Goal: Check status: Check status

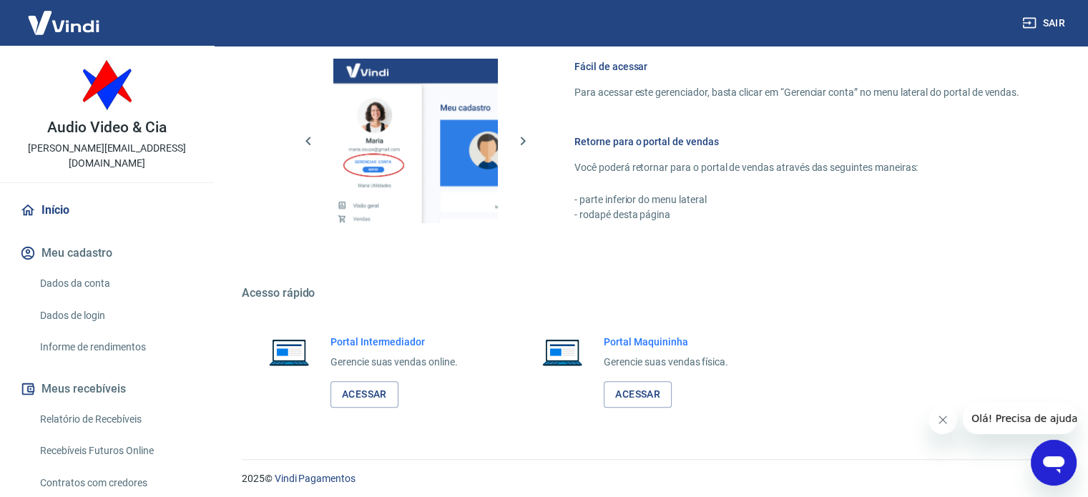
scroll to position [632, 0]
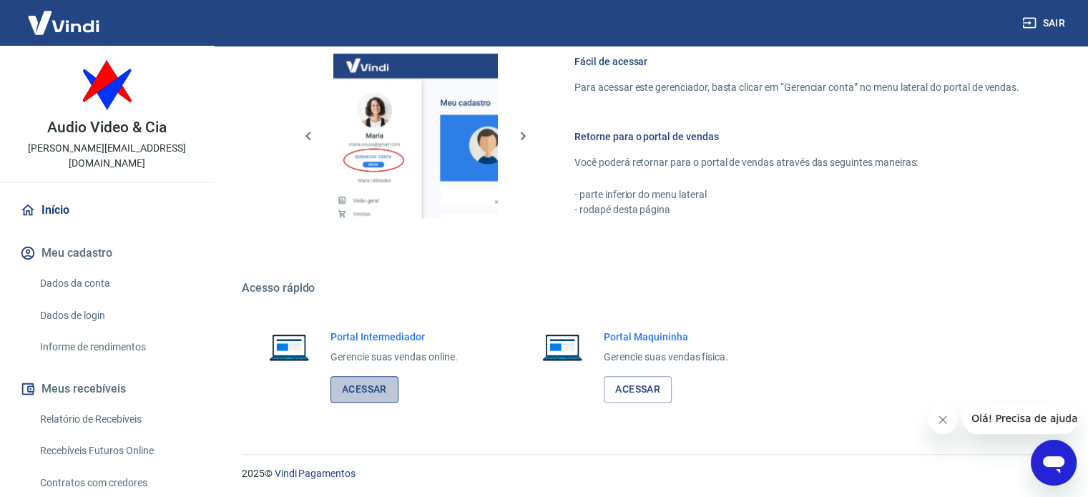
click at [352, 388] on link "Acessar" at bounding box center [364, 389] width 68 height 26
click at [372, 386] on link "Acessar" at bounding box center [364, 389] width 68 height 26
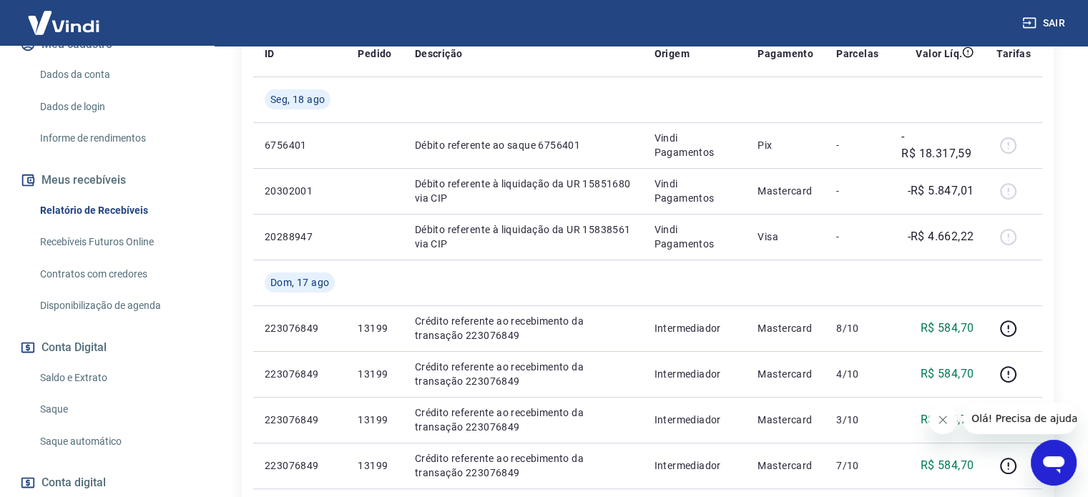
scroll to position [215, 0]
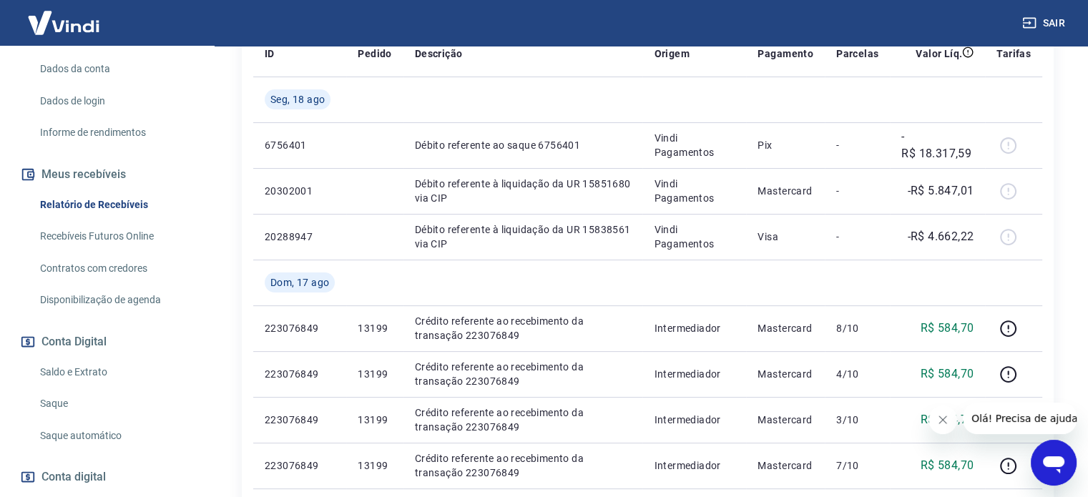
click at [79, 358] on link "Saldo e Extrato" at bounding box center [115, 372] width 162 height 29
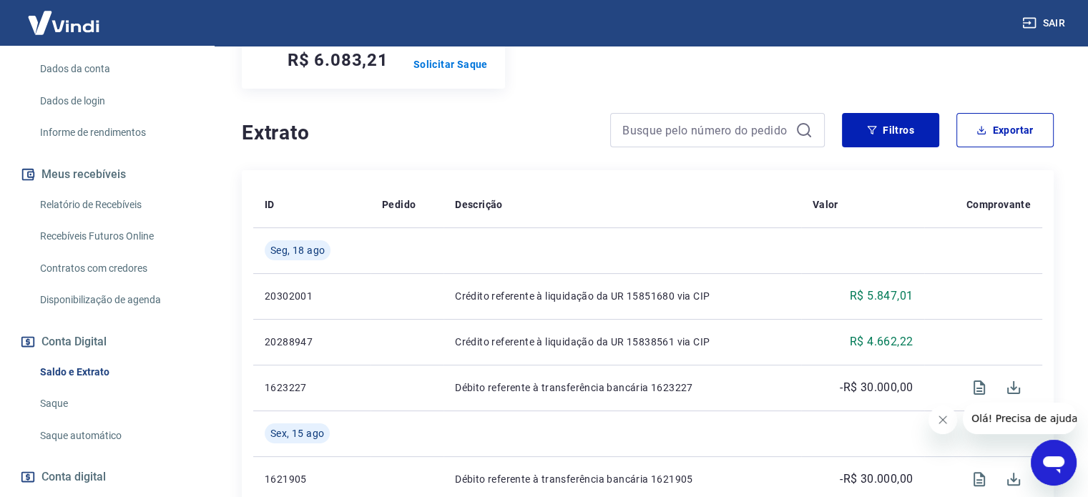
scroll to position [215, 0]
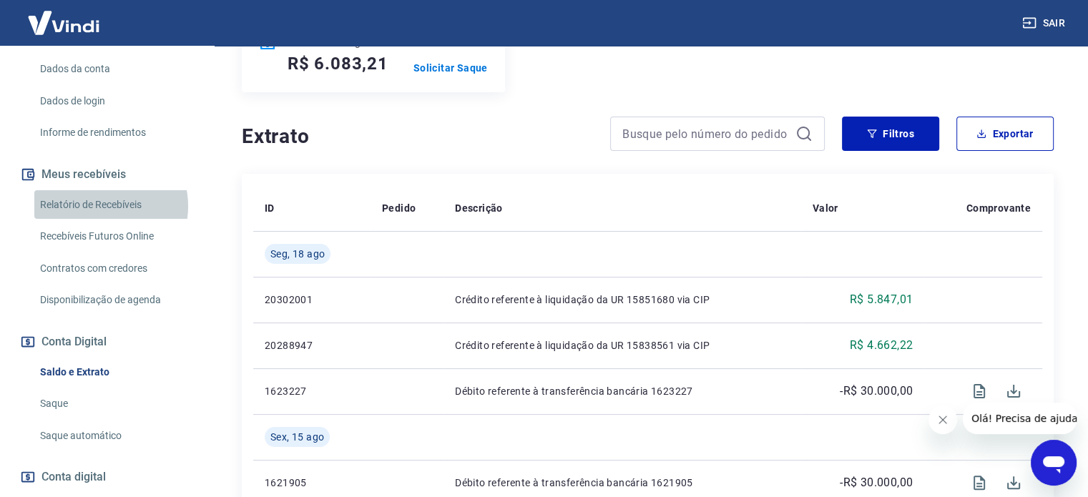
click at [102, 191] on link "Relatório de Recebíveis" at bounding box center [115, 204] width 162 height 29
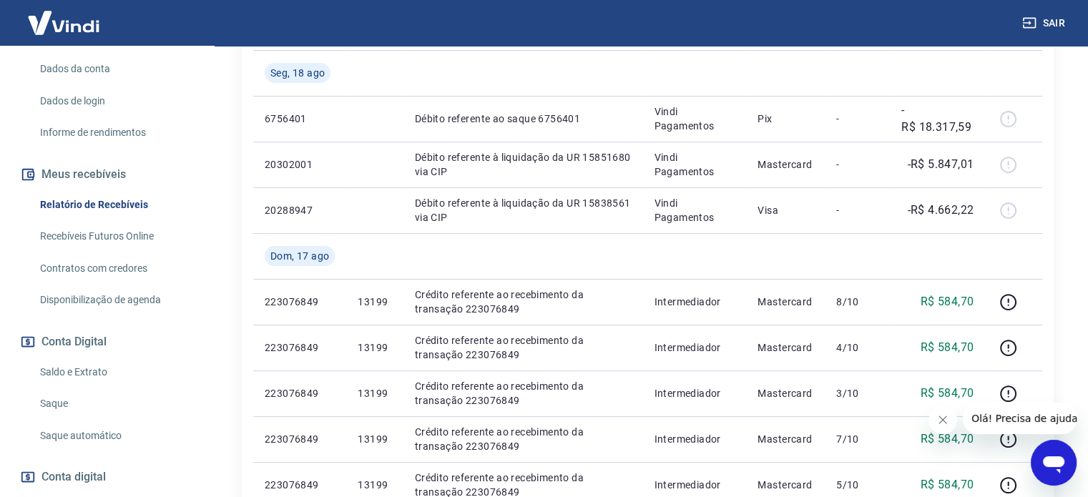
scroll to position [358, 0]
